Goal: Navigation & Orientation: Find specific page/section

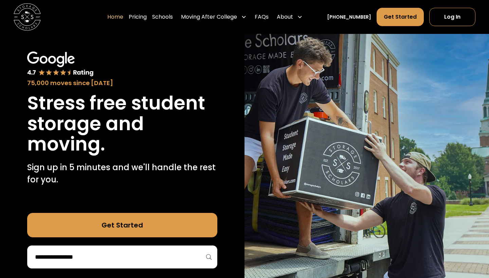
scroll to position [26, 0]
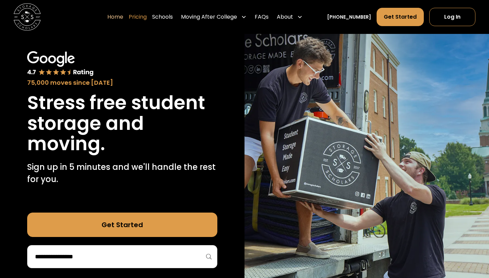
click at [147, 15] on link "Pricing" at bounding box center [138, 16] width 18 height 19
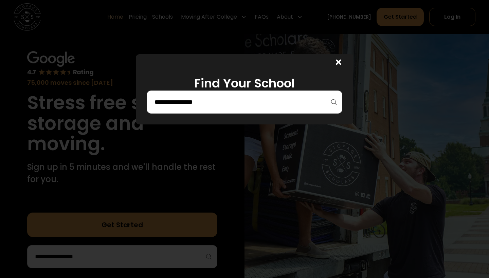
click at [207, 95] on div at bounding box center [245, 102] width 196 height 23
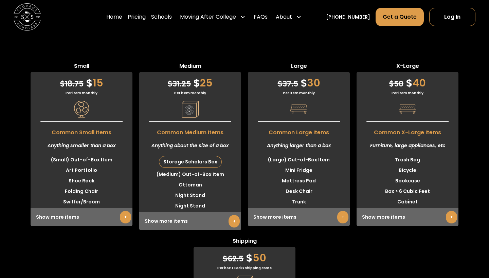
scroll to position [1692, 0]
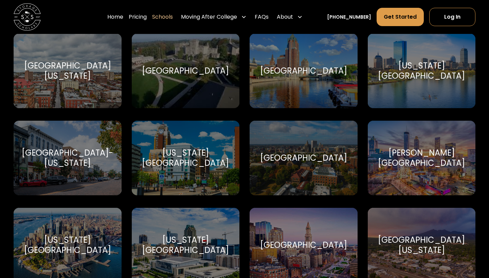
scroll to position [1667, 0]
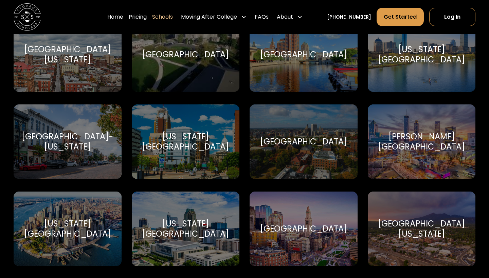
click at [59, 228] on div "New York University" at bounding box center [68, 229] width 92 height 20
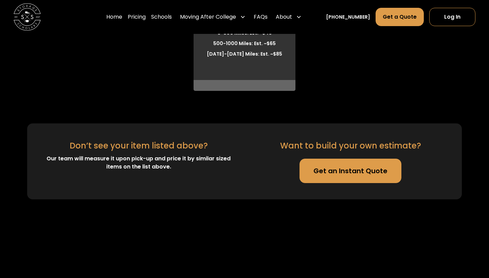
scroll to position [1995, 0]
